Goal: Contribute content: Add original content to the website for others to see

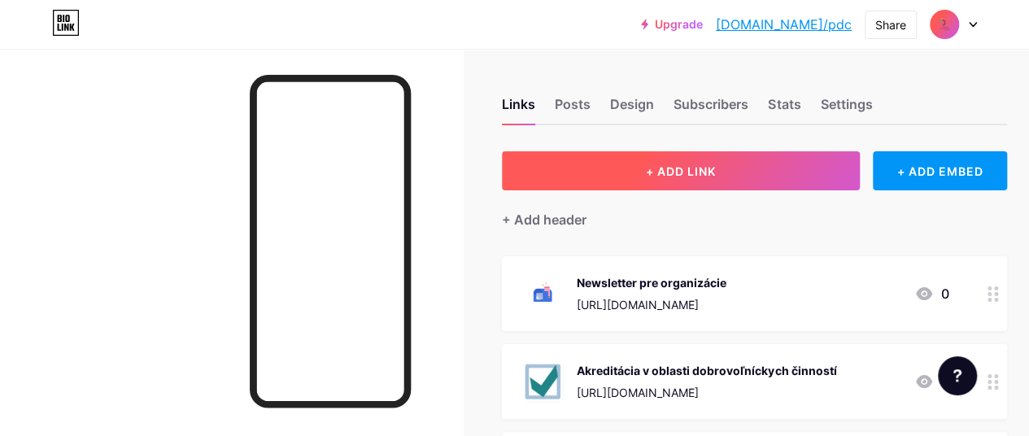
click at [690, 163] on button "+ ADD LINK" at bounding box center [681, 170] width 358 height 39
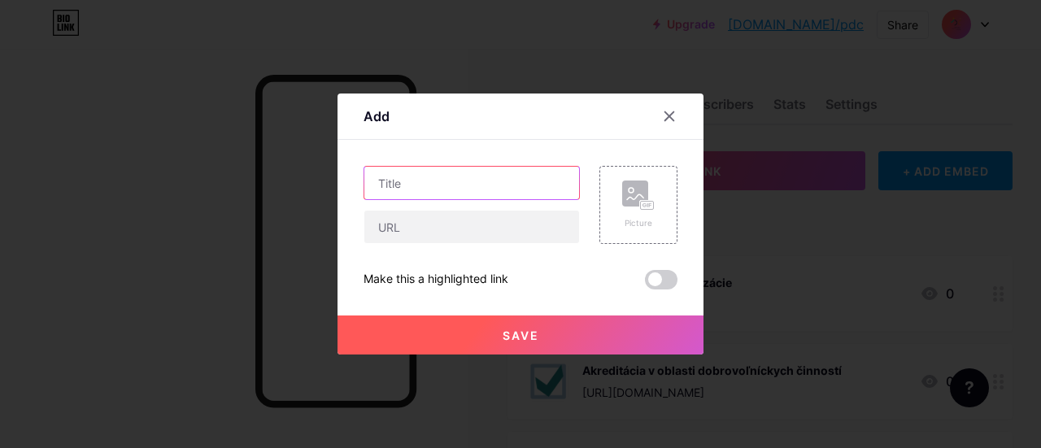
click at [437, 184] on input "text" at bounding box center [471, 183] width 215 height 33
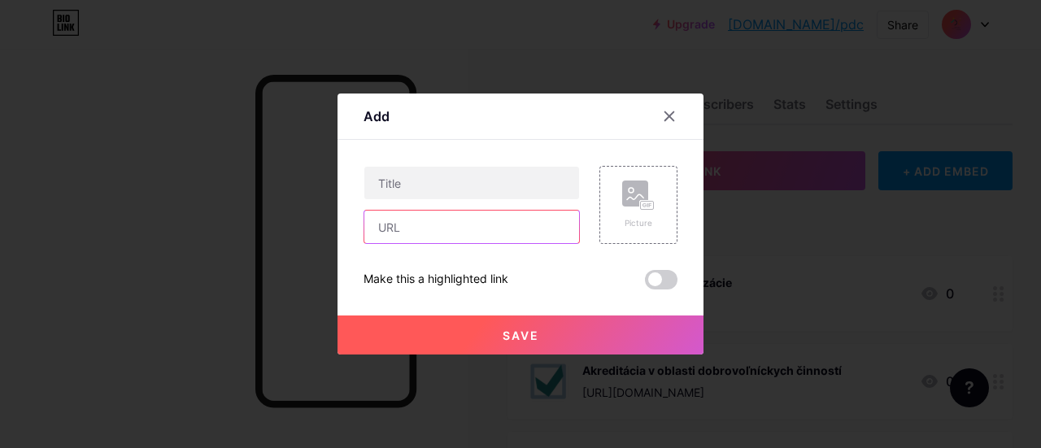
click at [426, 224] on input "text" at bounding box center [471, 227] width 215 height 33
paste input "[URL][DOMAIN_NAME]"
type input "[URL][DOMAIN_NAME]"
click at [418, 203] on div "[URL][DOMAIN_NAME]" at bounding box center [472, 205] width 216 height 78
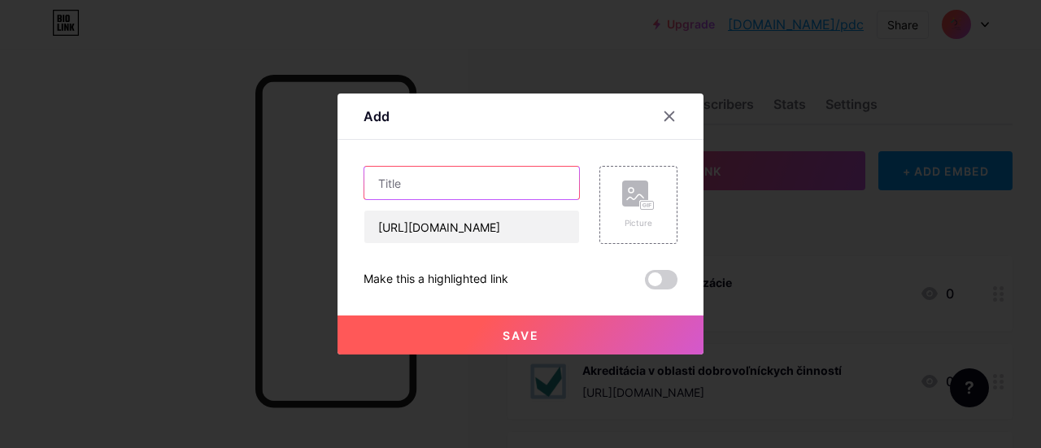
click at [448, 180] on input "text" at bounding box center [471, 183] width 215 height 33
type input "Konferencia Za dverami školy 2025"
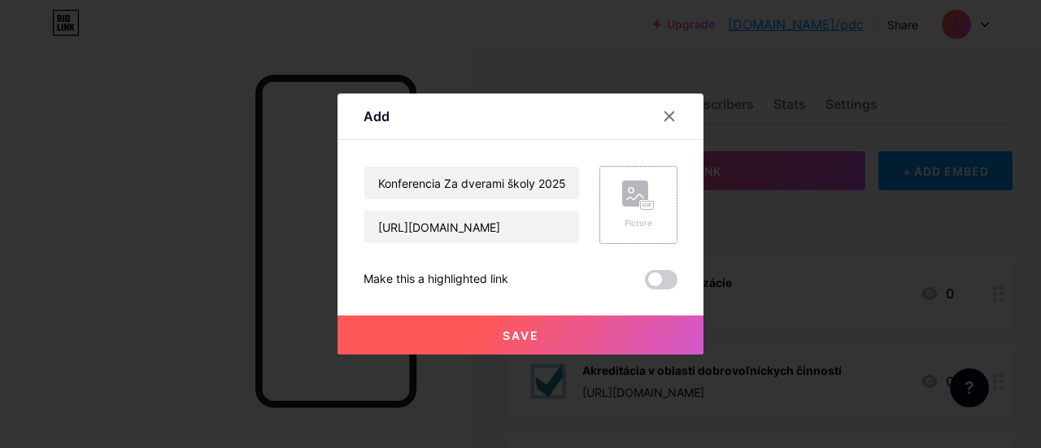
click at [657, 219] on div "Picture" at bounding box center [638, 205] width 78 height 78
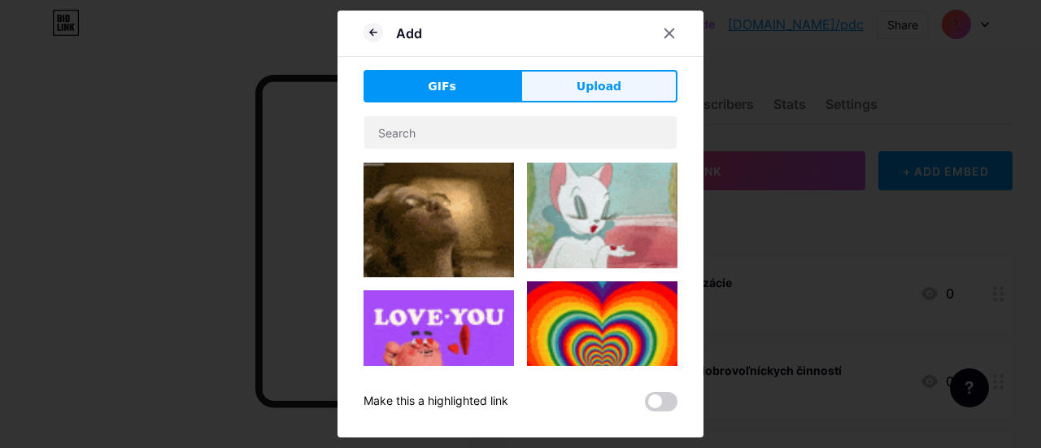
click at [621, 96] on button "Upload" at bounding box center [599, 86] width 157 height 33
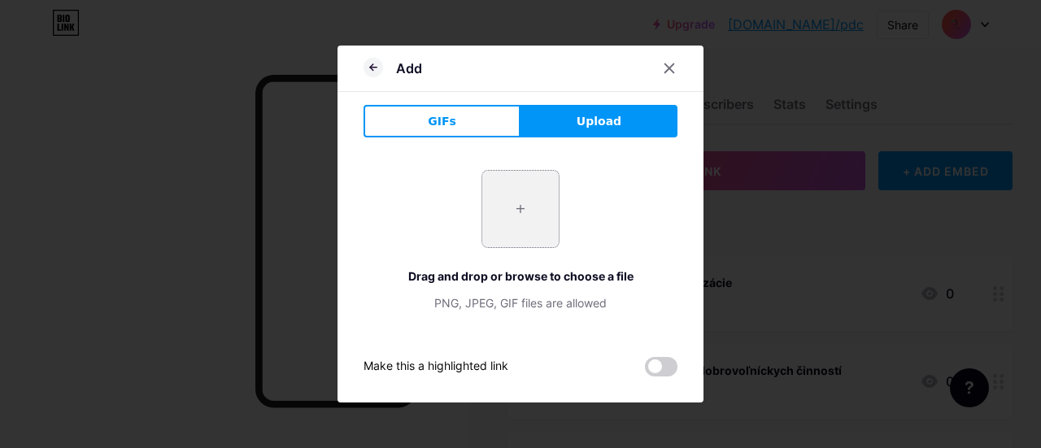
click at [506, 227] on input "file" at bounding box center [520, 209] width 76 height 76
click at [517, 205] on input "file" at bounding box center [520, 209] width 76 height 76
type input "C:\fakepath\Za dverami školy 2025.png"
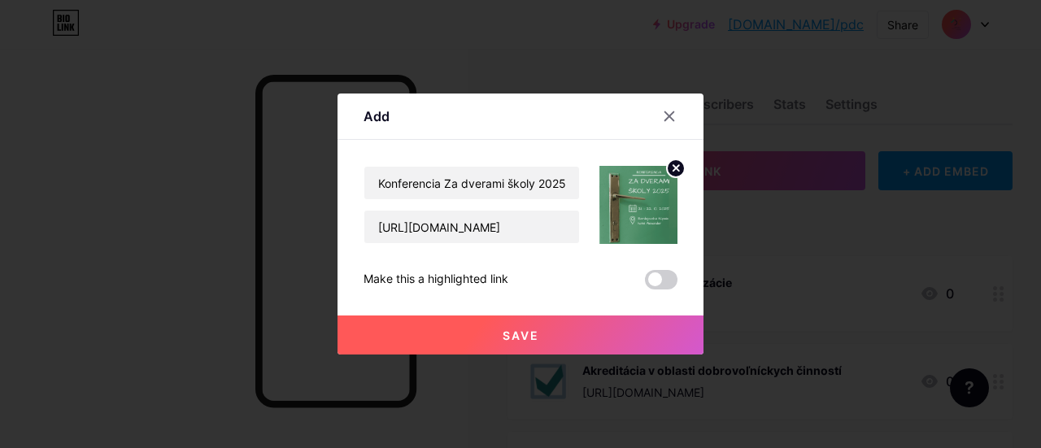
click at [506, 326] on button "Save" at bounding box center [521, 335] width 366 height 39
